Goal: Register for event/course

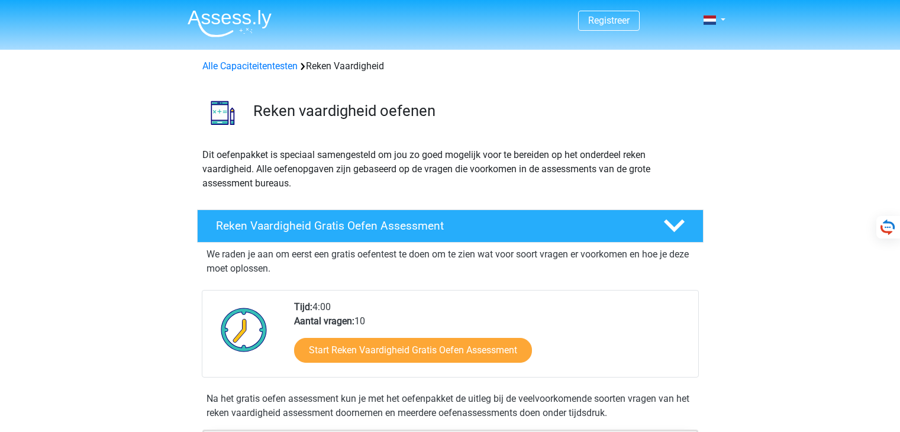
select select "Dutch"
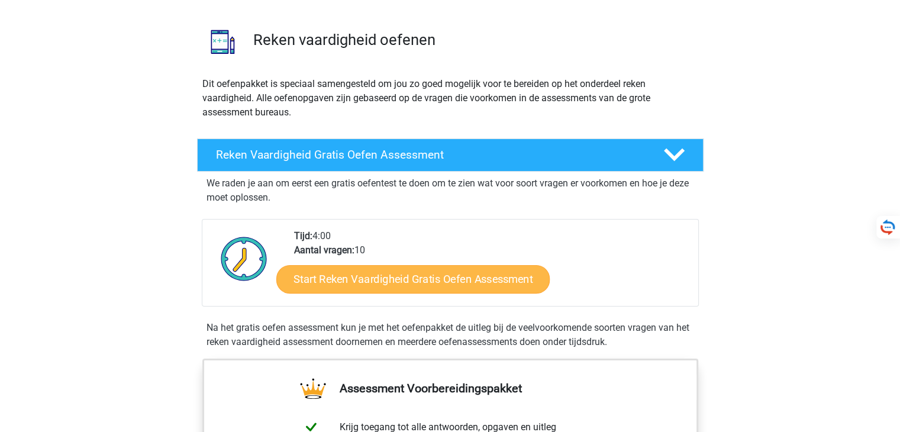
scroll to position [59, 0]
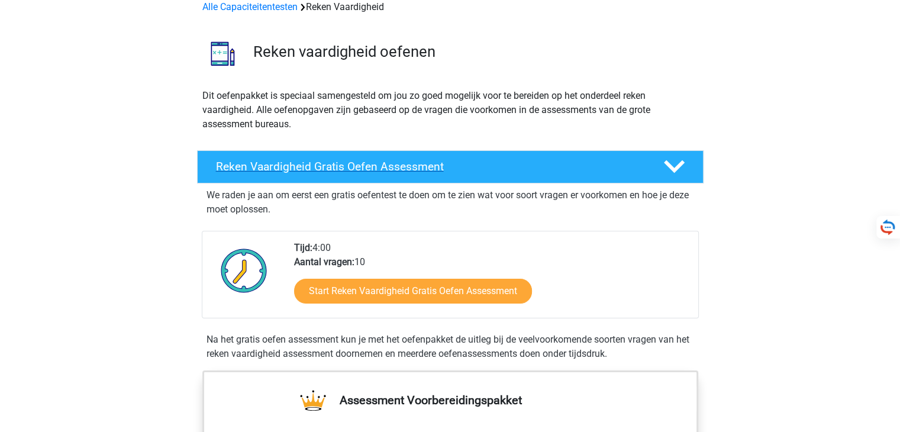
click at [322, 173] on h4 "Reken Vaardigheid Gratis Oefen Assessment" at bounding box center [430, 167] width 428 height 14
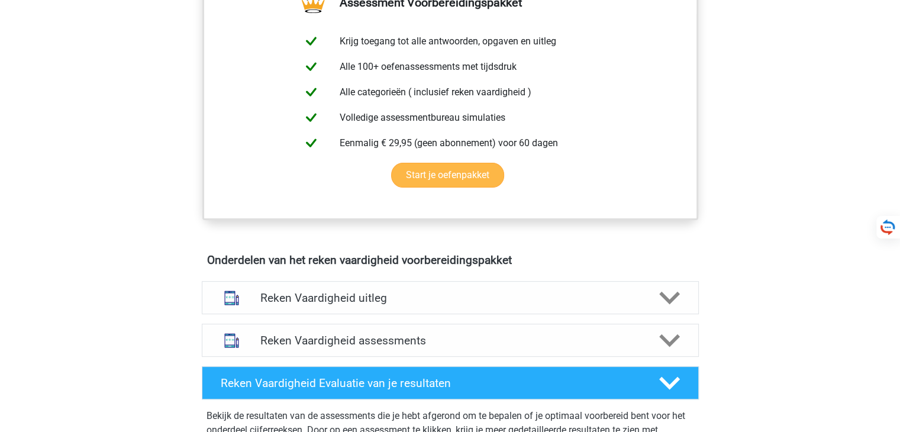
scroll to position [296, 0]
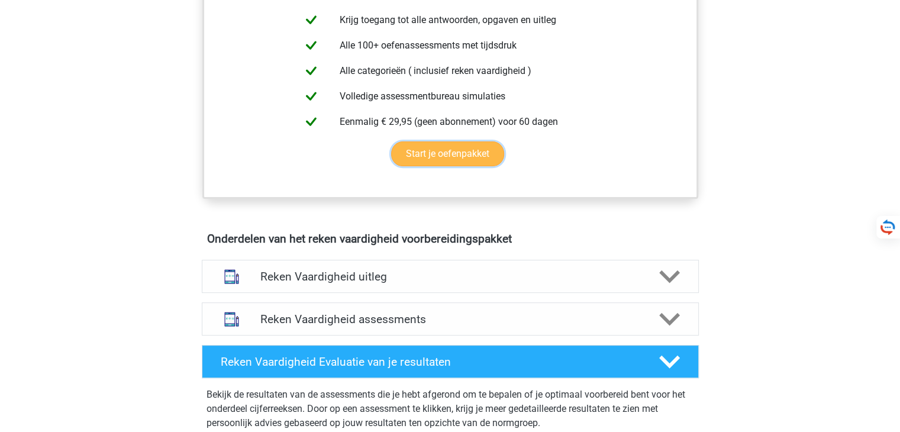
click at [431, 161] on link "Start je oefenpakket" at bounding box center [447, 153] width 113 height 25
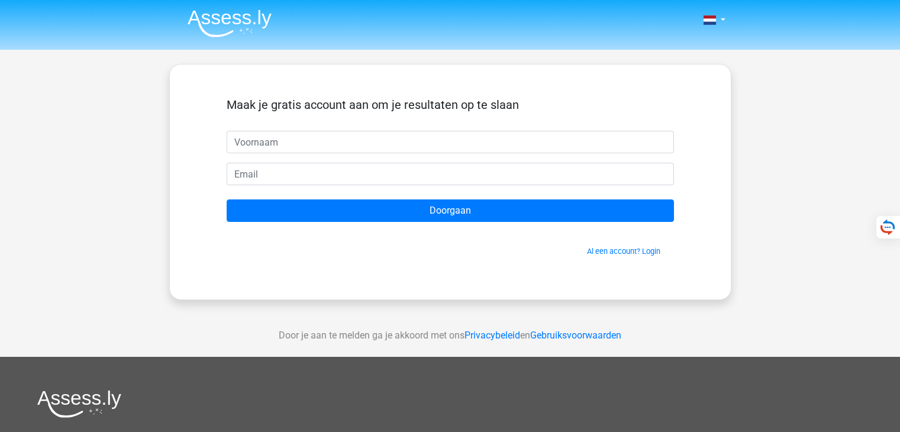
select select "Dutch"
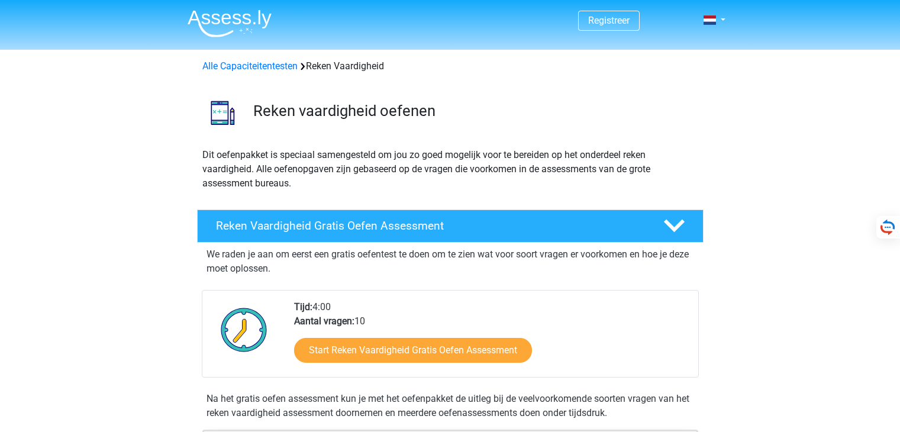
select select "Dutch"
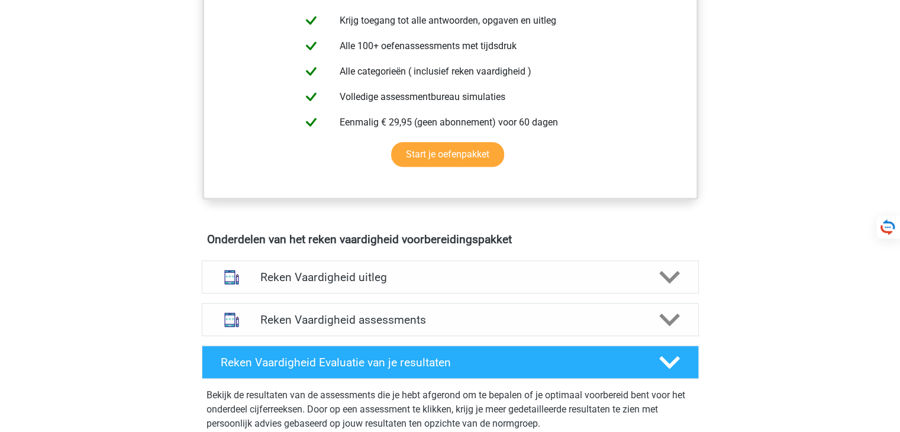
scroll to position [90, 0]
